Goal: Find specific page/section: Find specific page/section

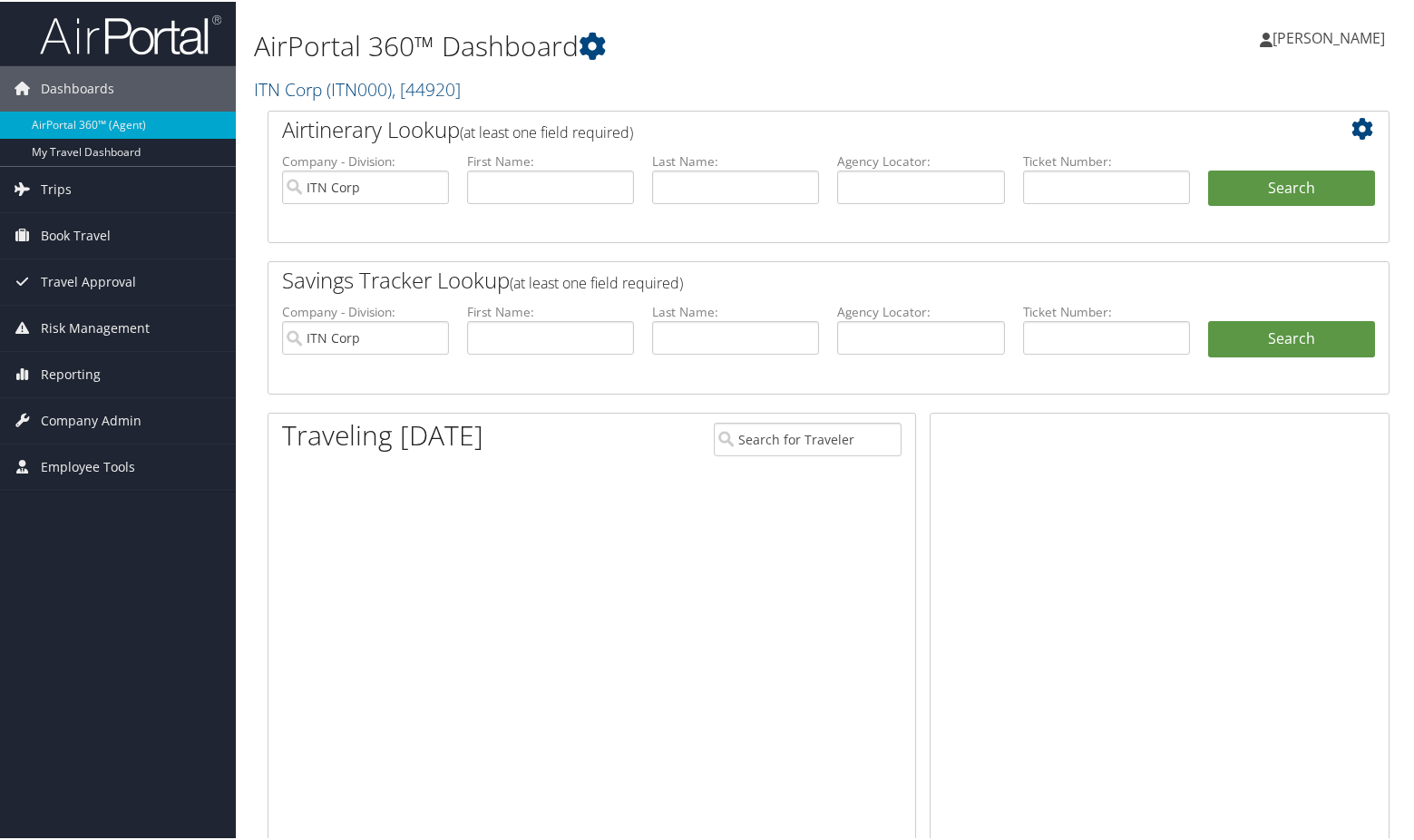
click at [52, 470] on span "Employee Tools" at bounding box center [88, 466] width 94 height 45
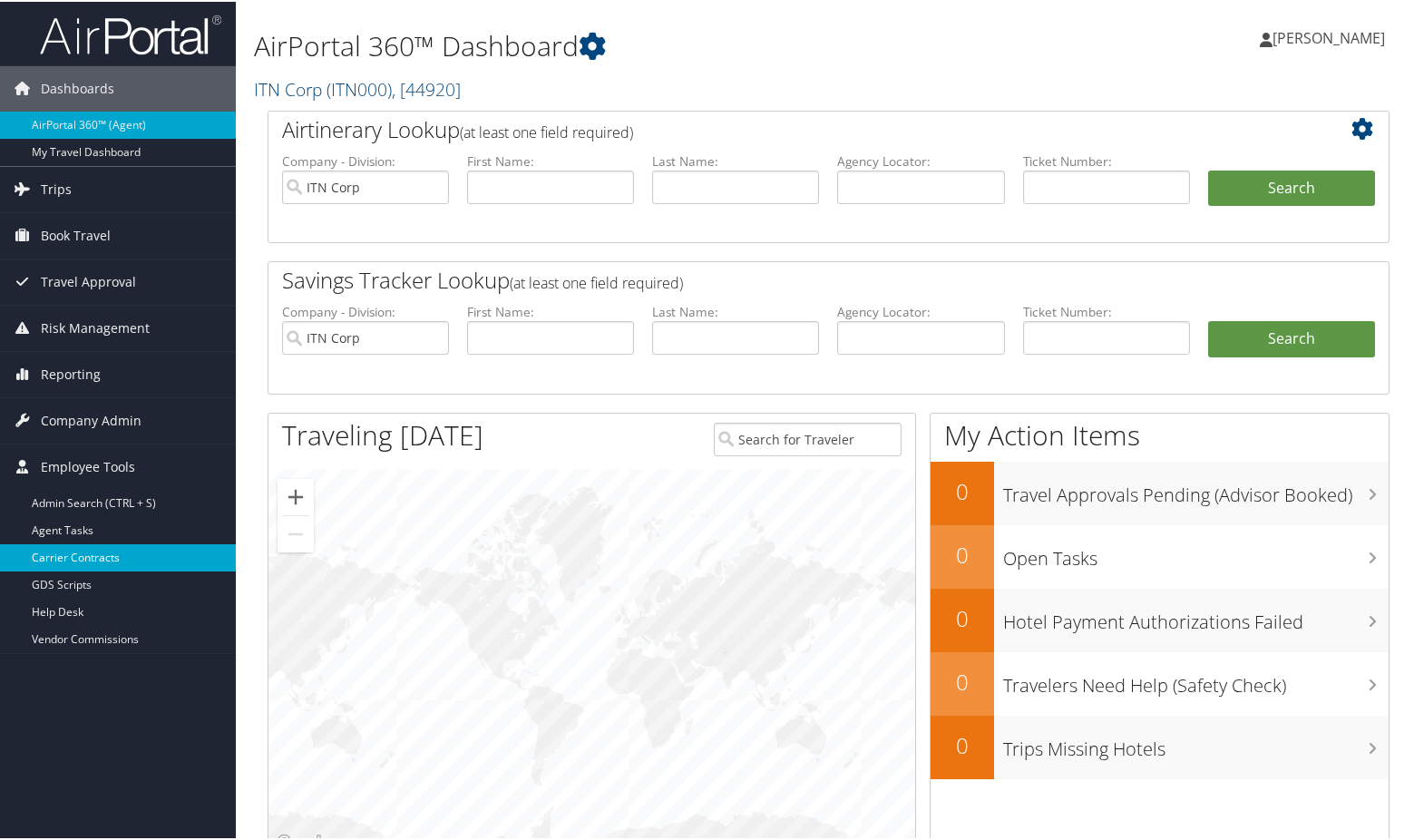
click at [42, 556] on link "Carrier Contracts" at bounding box center [118, 556] width 236 height 28
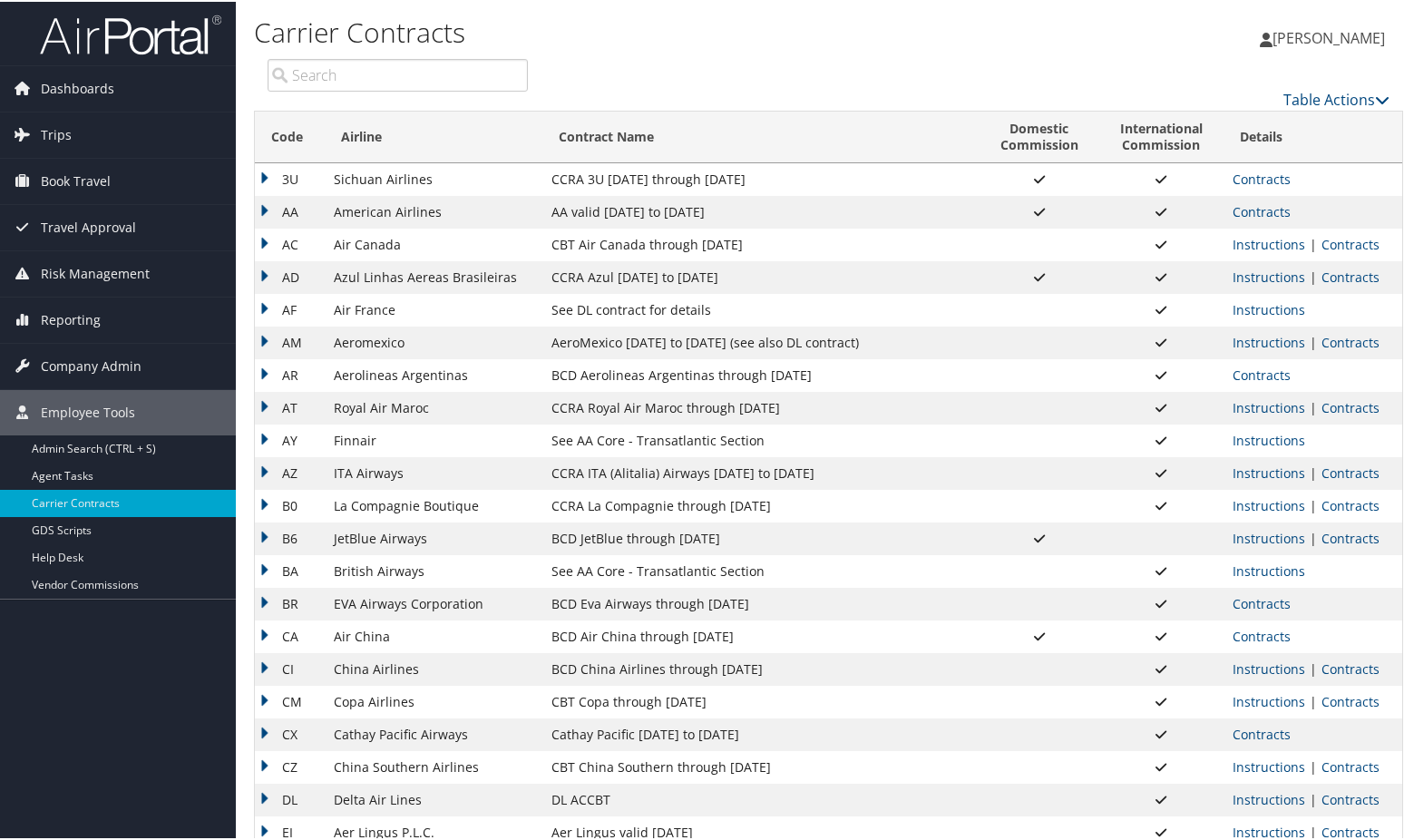
click at [451, 74] on input "search" at bounding box center [397, 73] width 260 height 32
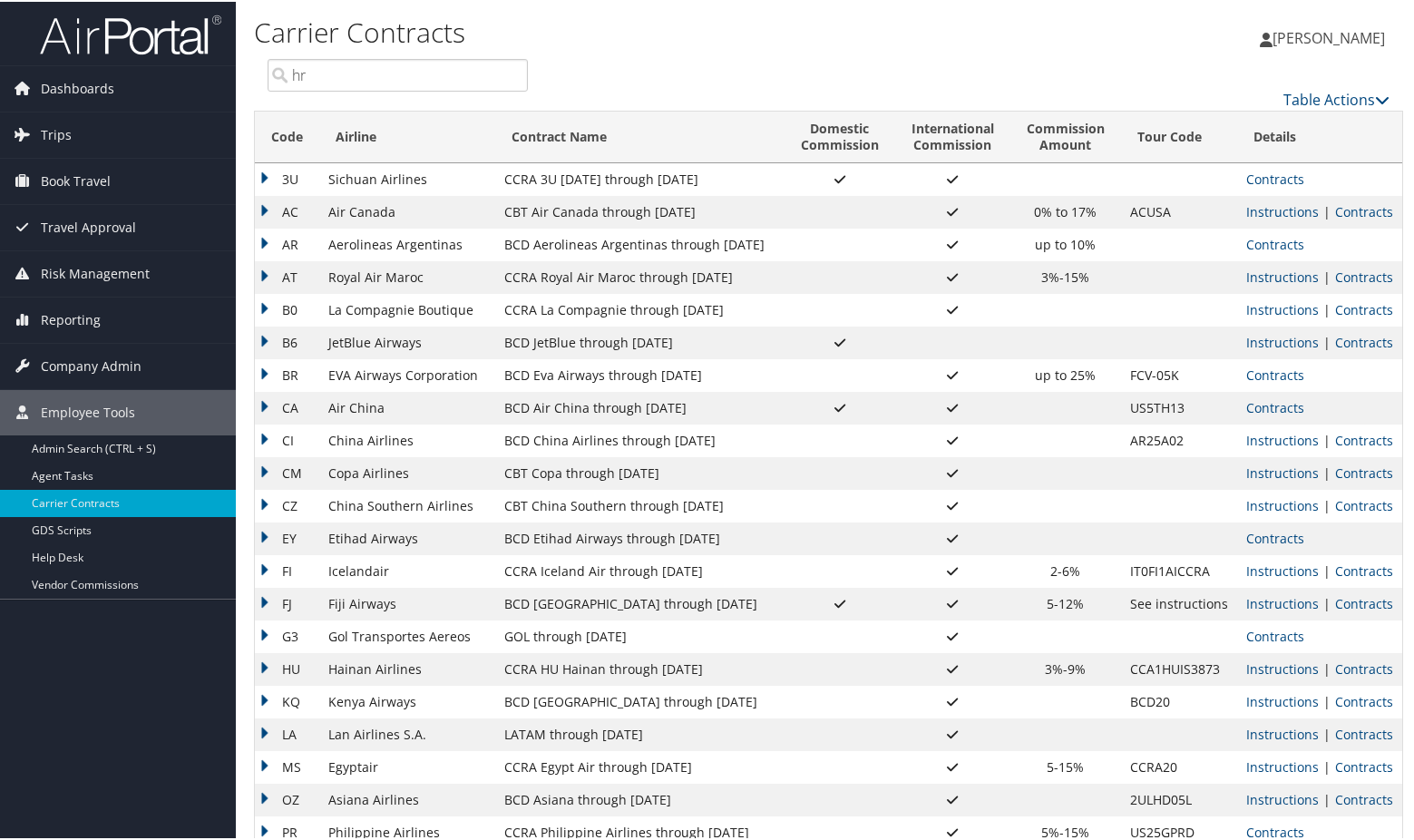
type input "hr"
click at [870, 85] on div "Table Actions" at bounding box center [972, 83] width 862 height 52
